Goal: Task Accomplishment & Management: Manage account settings

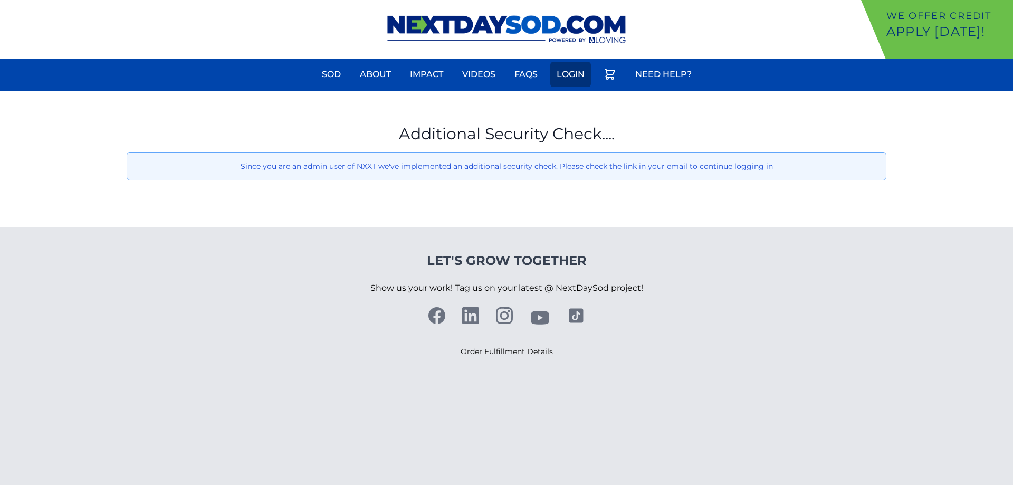
click at [569, 75] on link "Login" at bounding box center [570, 74] width 41 height 25
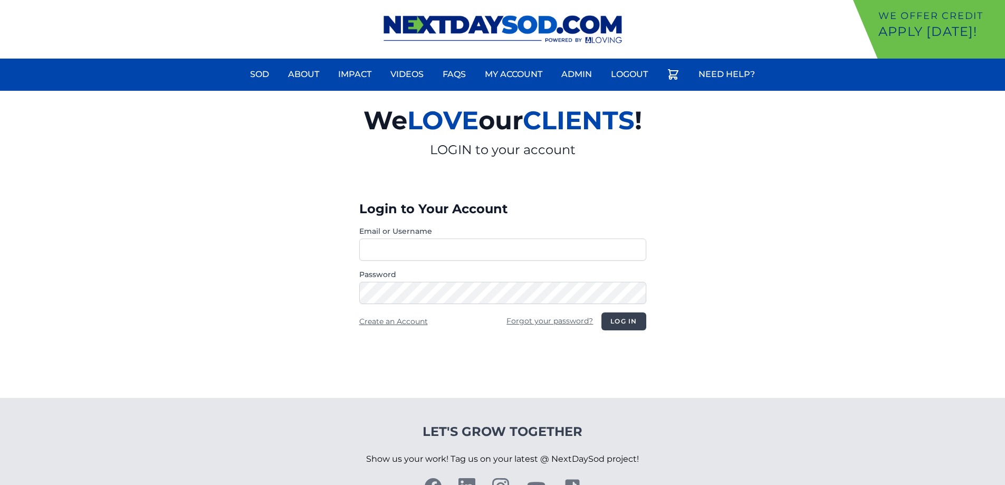
type input "**********"
click at [629, 319] on button "Log in" at bounding box center [623, 321] width 44 height 18
